Goal: Complete application form

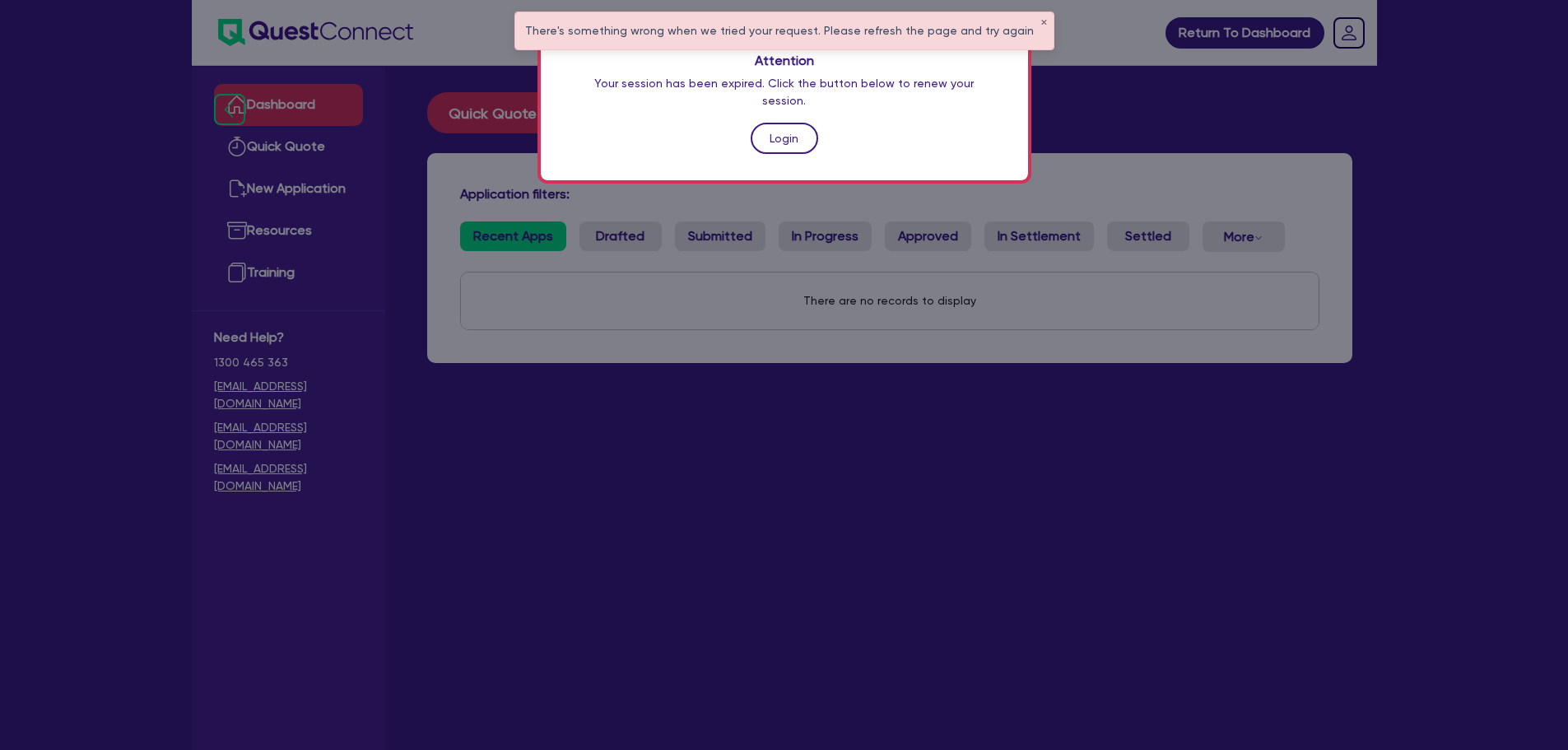
drag, startPoint x: 0, startPoint y: 0, endPoint x: 795, endPoint y: 125, distance: 804.8
click at [795, 125] on link "Login" at bounding box center [784, 137] width 67 height 31
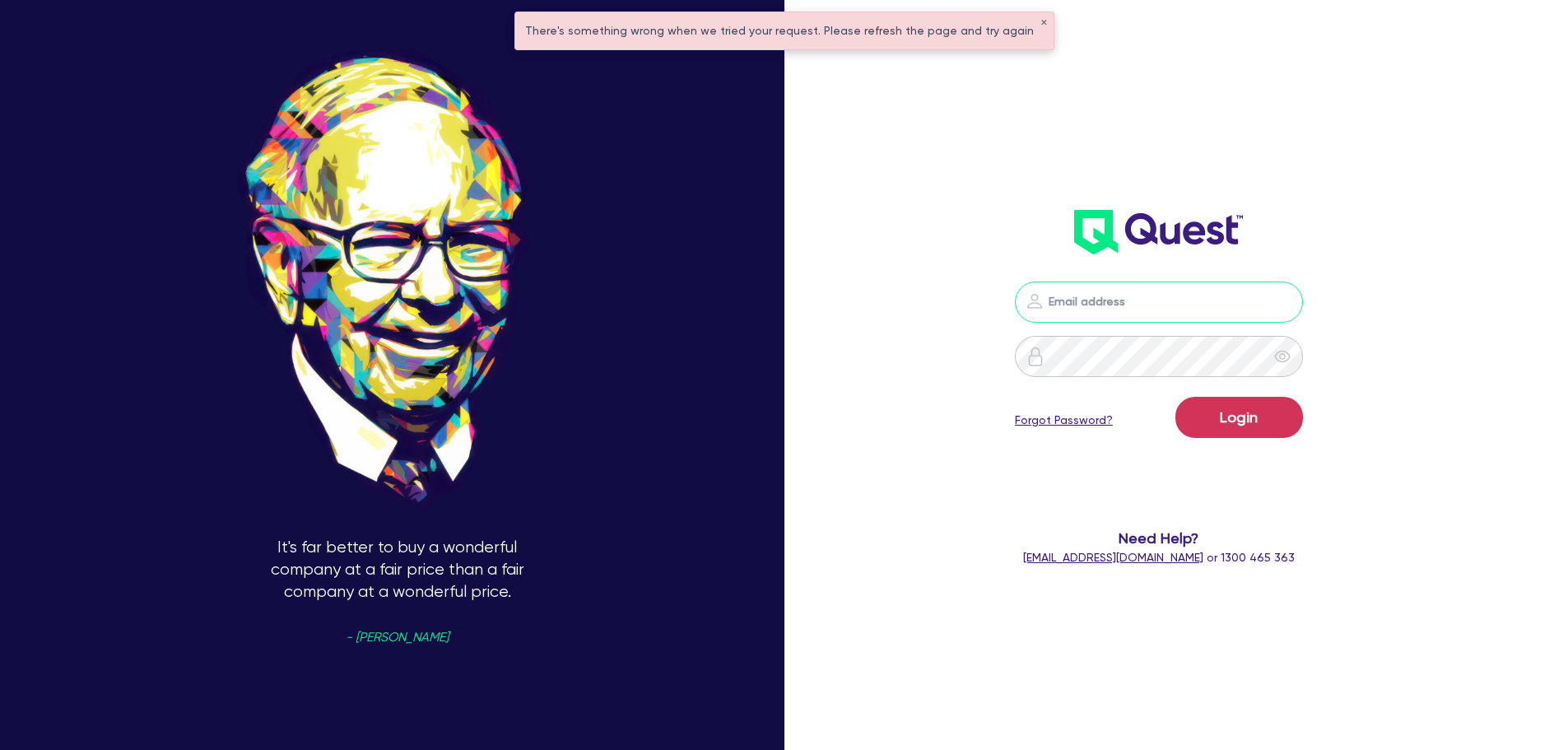
click at [1117, 299] on input "email" at bounding box center [1159, 302] width 288 height 41
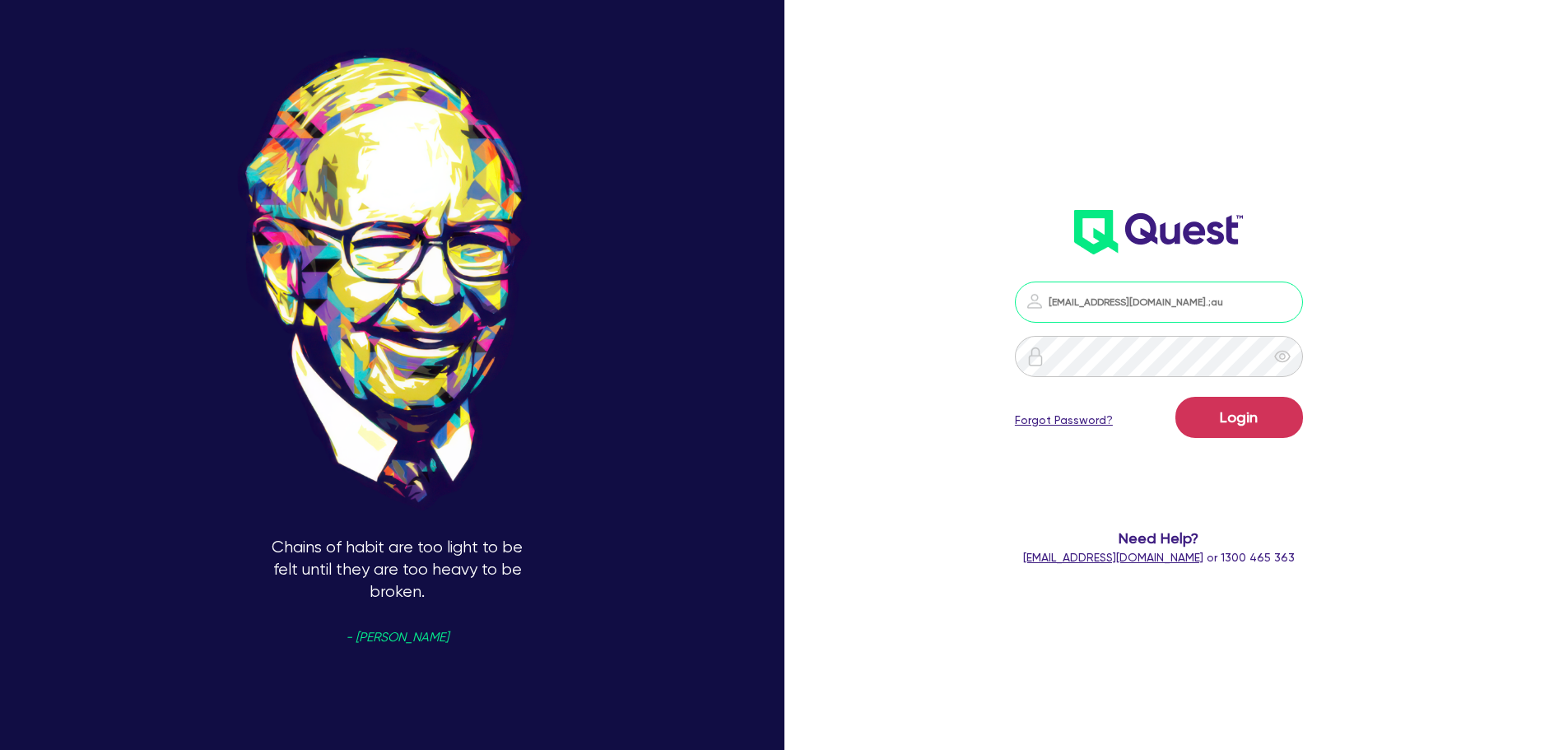
click at [1219, 305] on input "[EMAIL_ADDRESS][DOMAIN_NAME].;au" at bounding box center [1159, 302] width 288 height 41
click at [1176, 397] on button "Login" at bounding box center [1240, 417] width 127 height 41
type input "[EMAIL_ADDRESS][DOMAIN_NAME]"
click at [1176, 397] on button "Login" at bounding box center [1240, 417] width 127 height 41
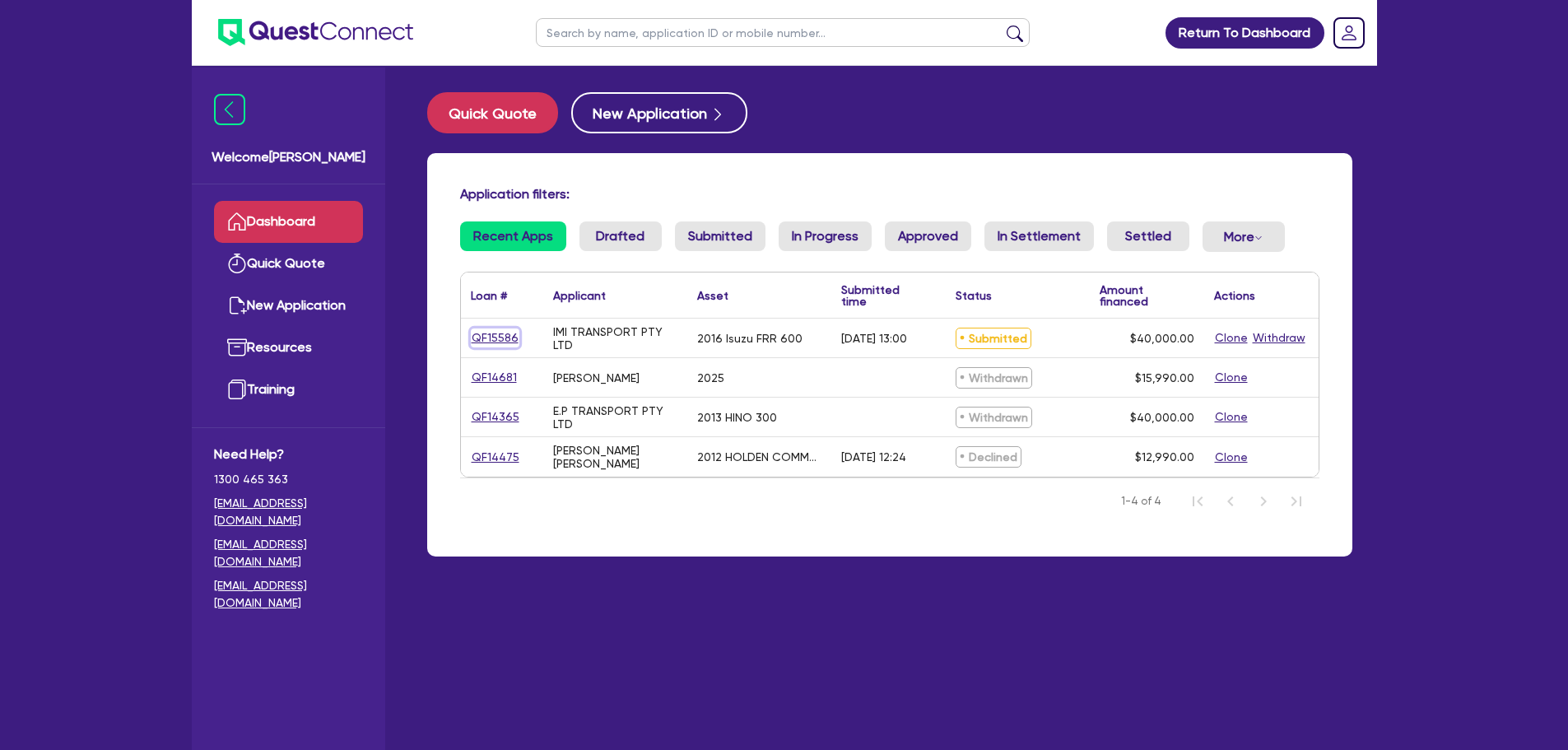
click at [490, 339] on link "QF15586" at bounding box center [495, 338] width 49 height 19
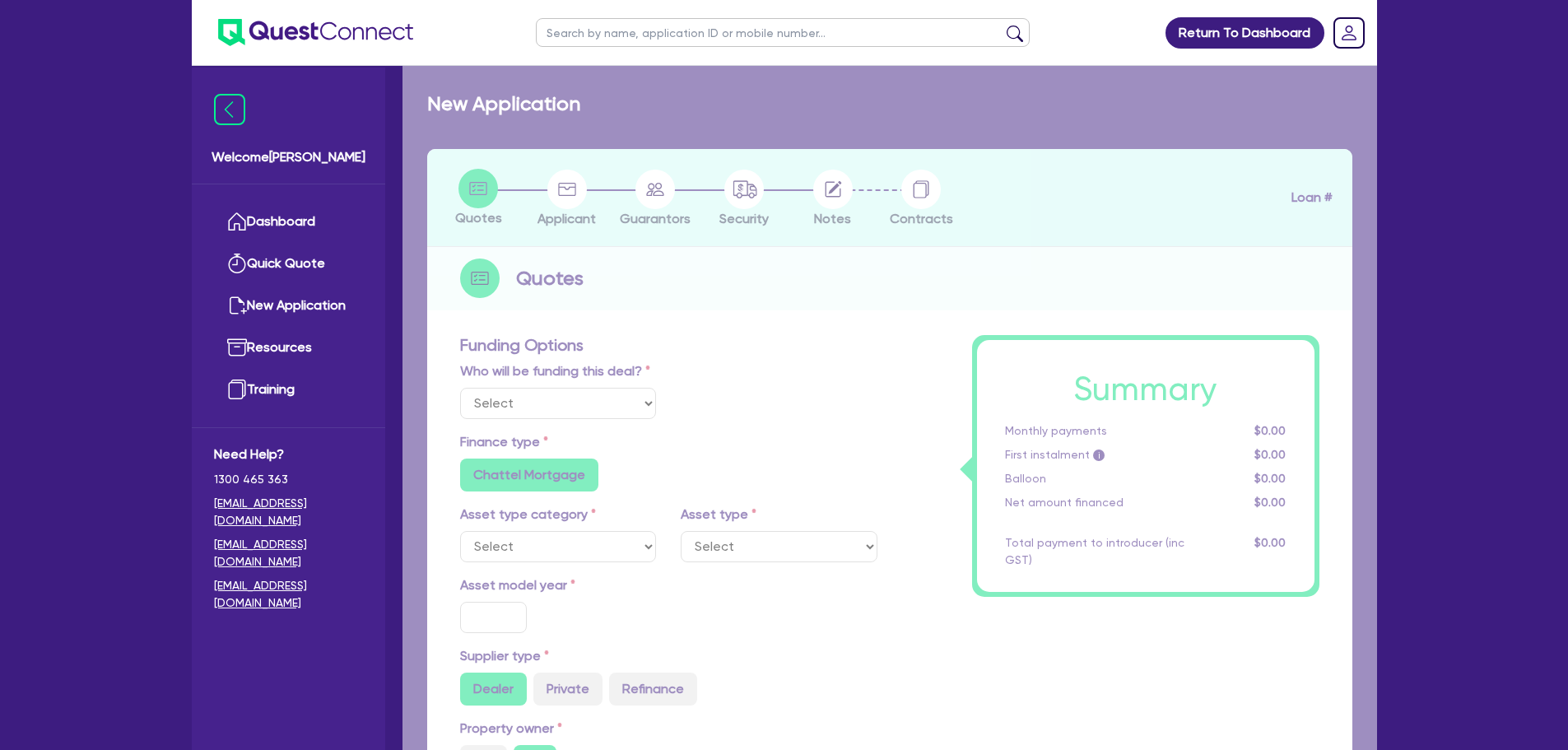
select select "Quest Finance - Own Book"
select select "PRIMARY_ASSETS"
type input "2016"
radio input "false"
radio input "true"
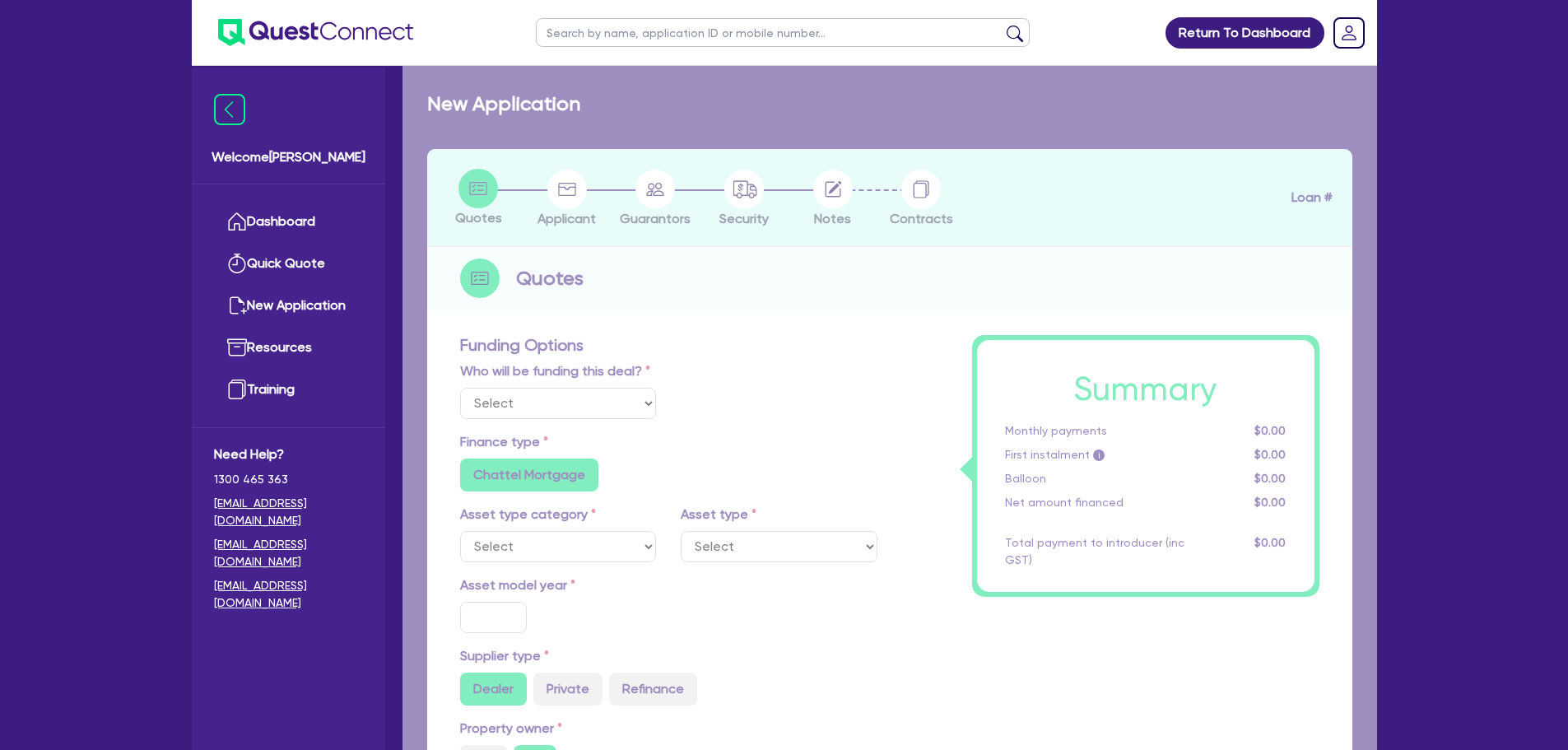
type input "50,000"
type input "10,000"
type input "10"
type input "4,000"
type input "17.95"
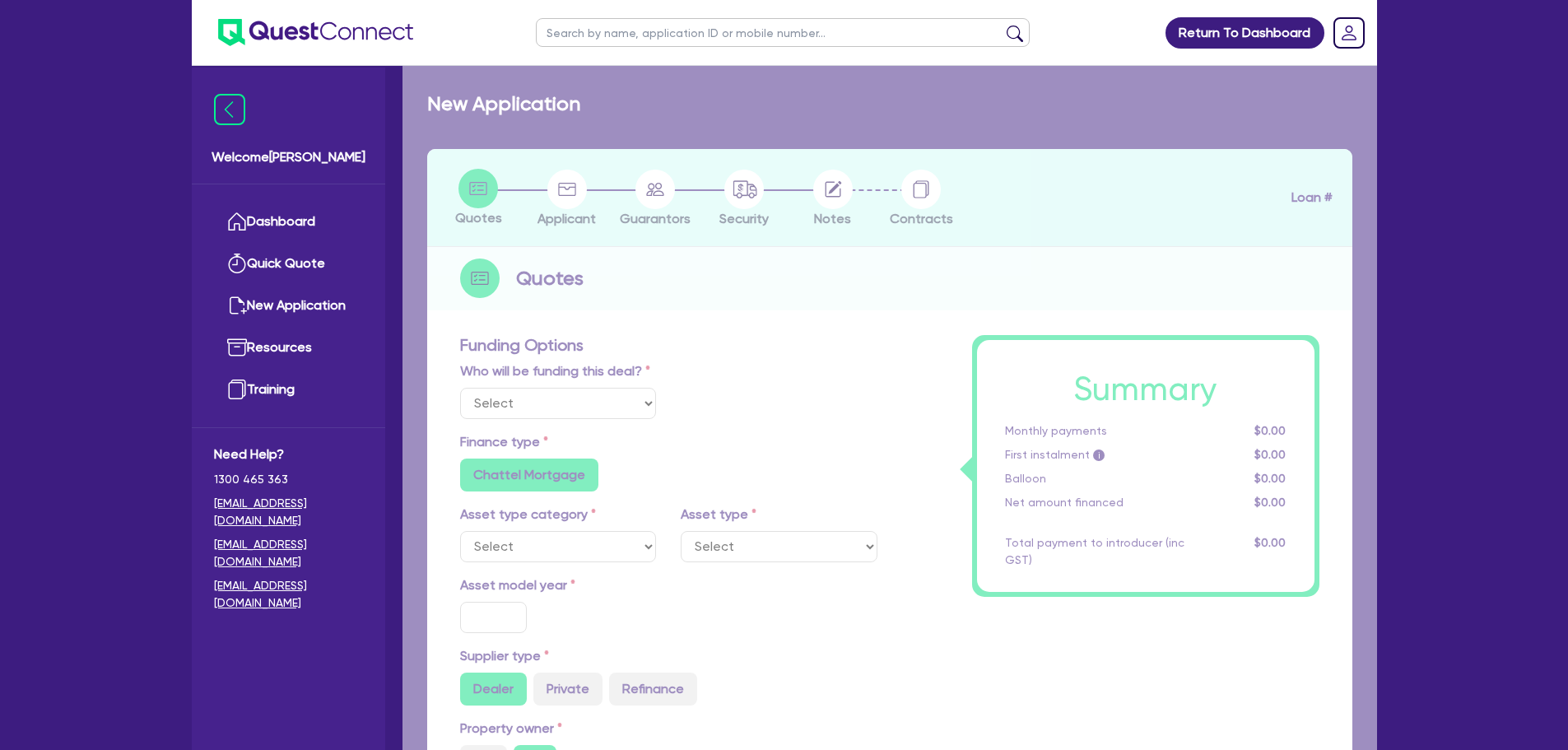
type input "990"
select select "HEAVY_TRUCKS"
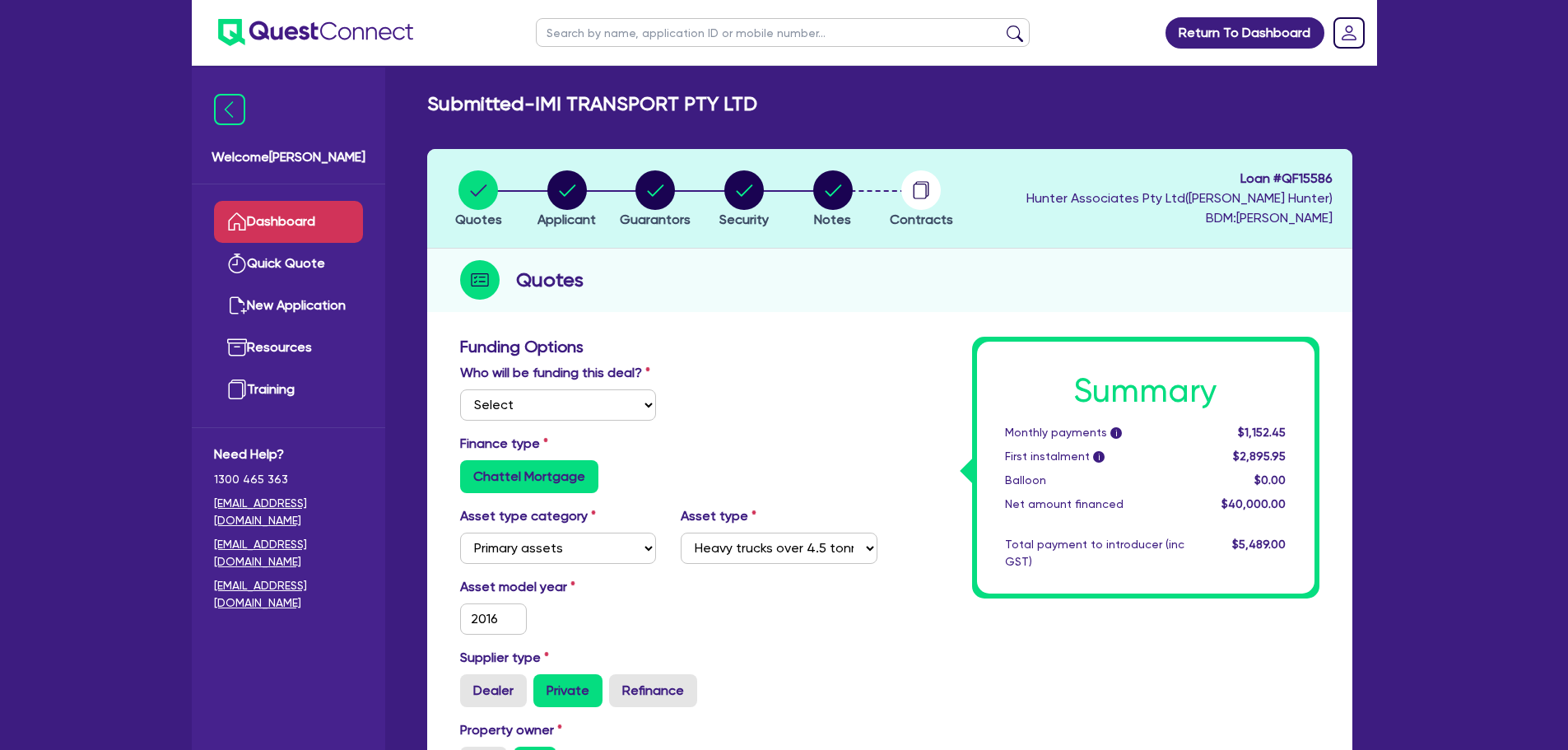
click at [283, 224] on link "Dashboard" at bounding box center [288, 222] width 149 height 42
